Goal: Book appointment/travel/reservation

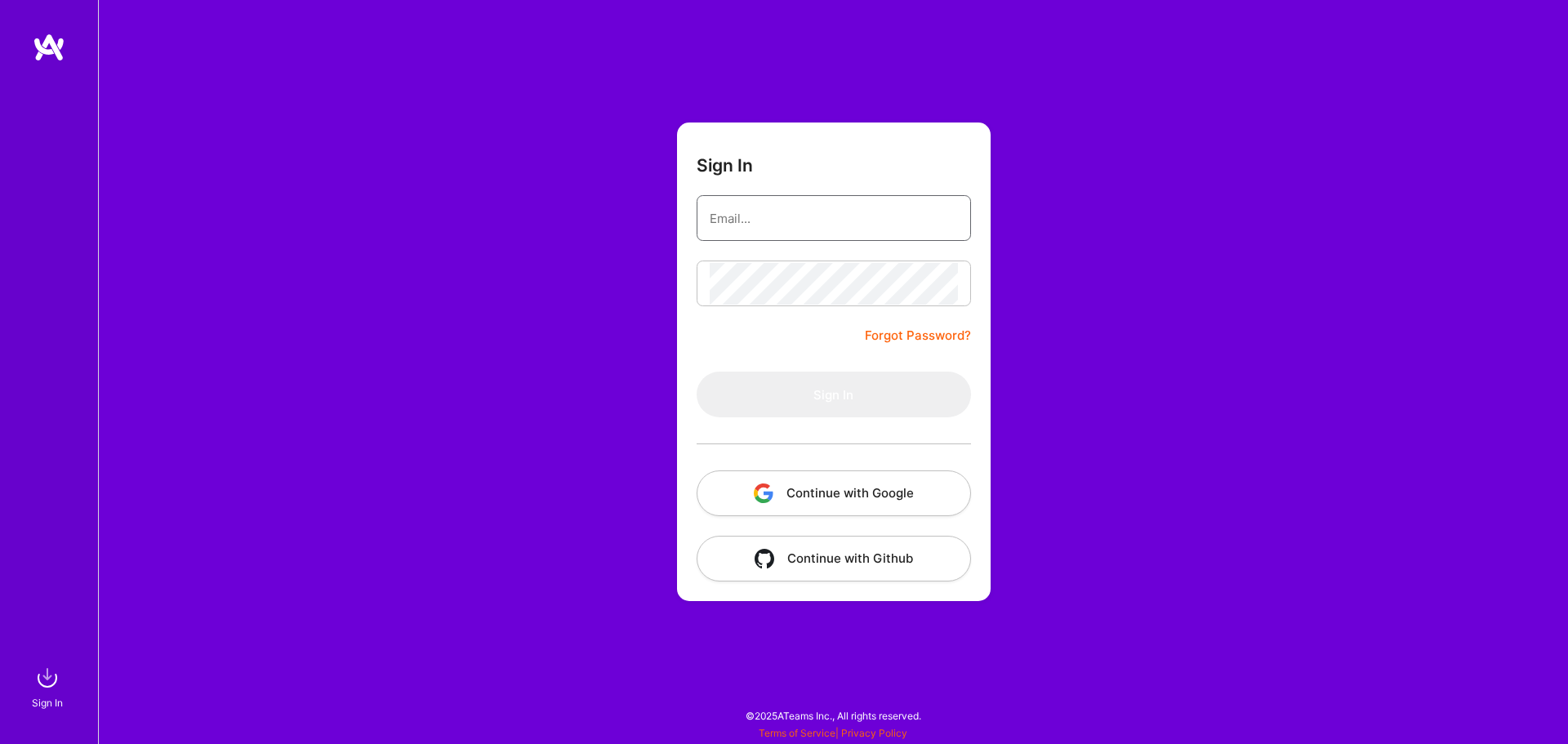
click at [756, 221] on input "email" at bounding box center [834, 218] width 248 height 41
type input "[PERSON_NAME][EMAIL_ADDRESS][DOMAIN_NAME]"
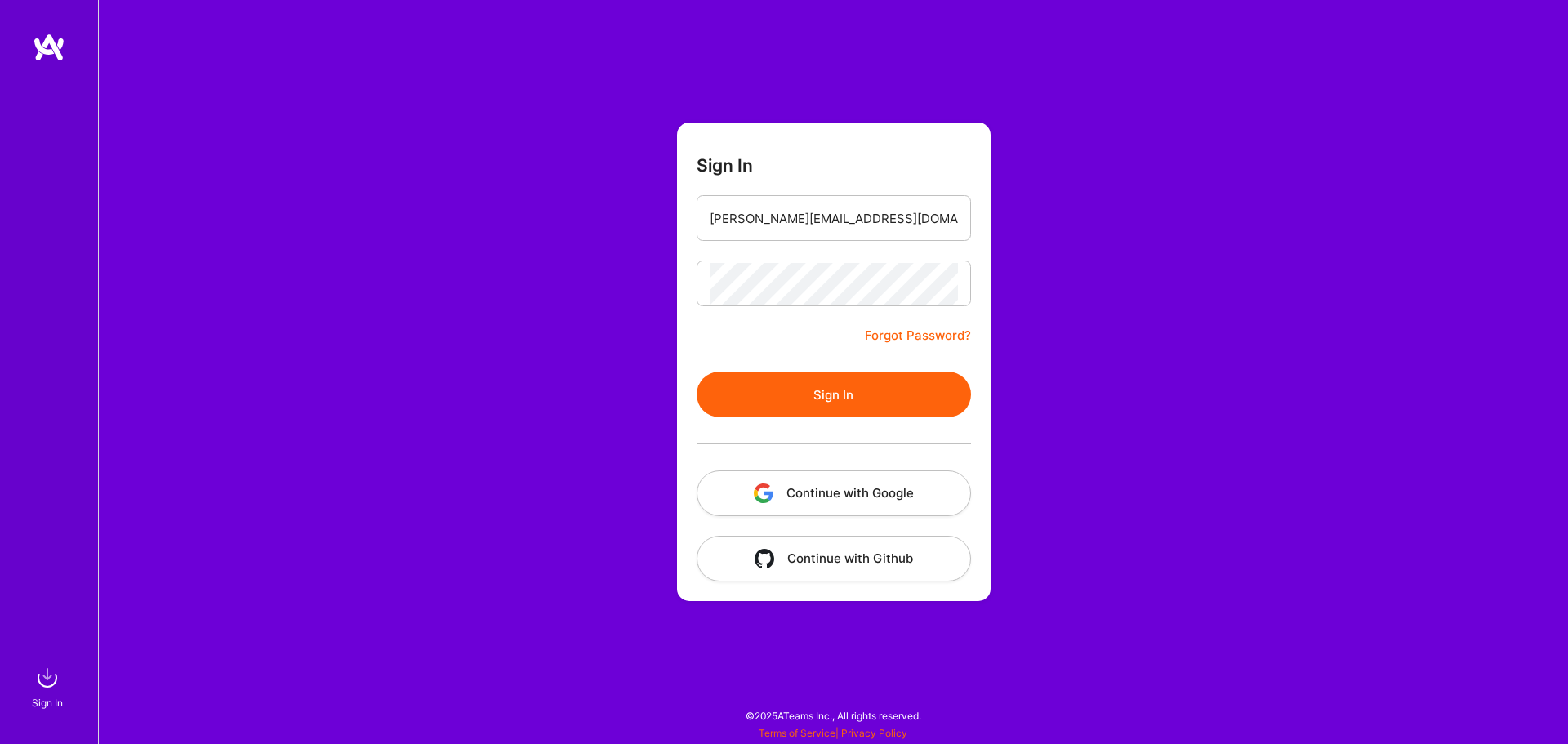
click at [810, 390] on button "Sign In" at bounding box center [834, 394] width 274 height 45
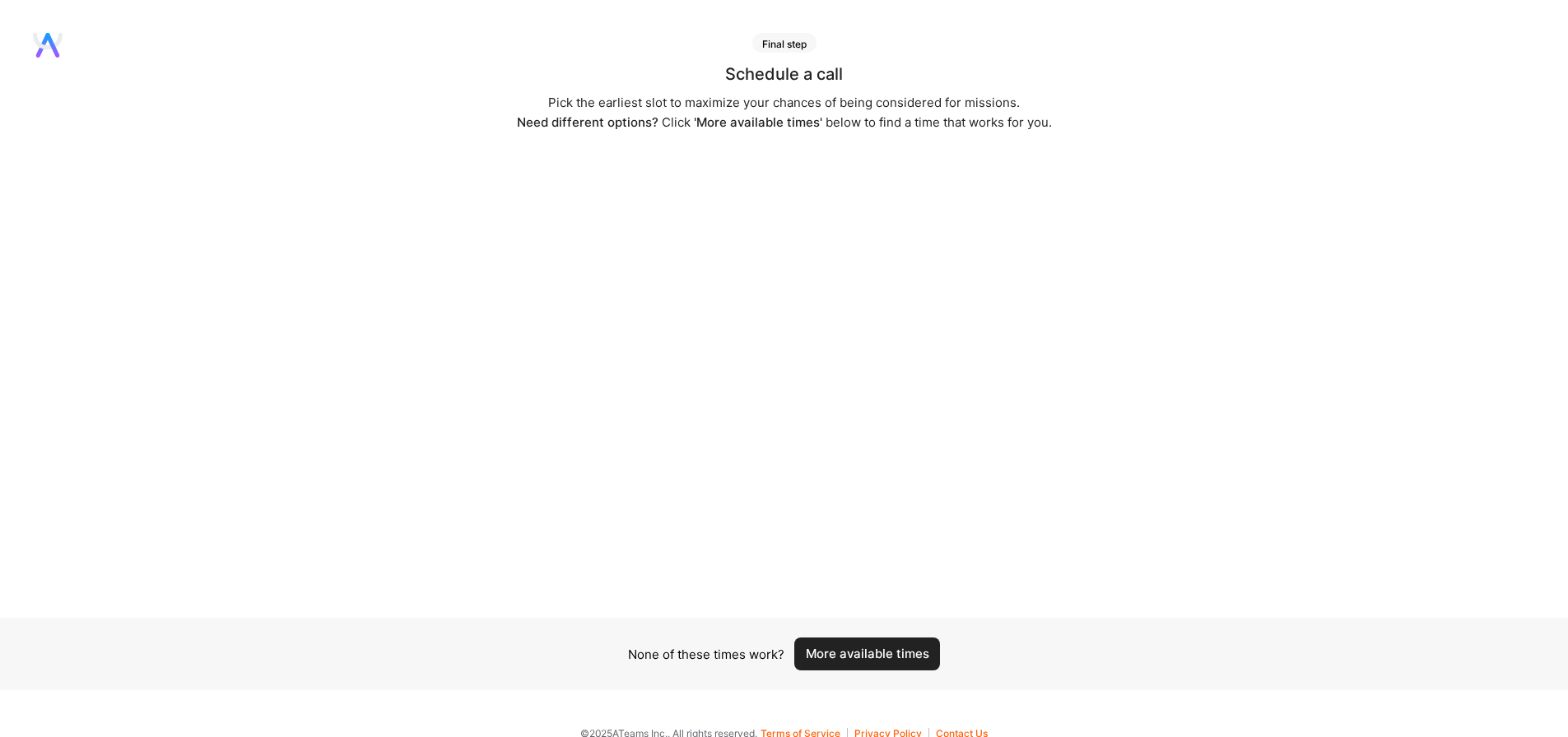
click at [878, 650] on button "More available times" at bounding box center [867, 655] width 146 height 33
